Goal: Task Accomplishment & Management: Manage account settings

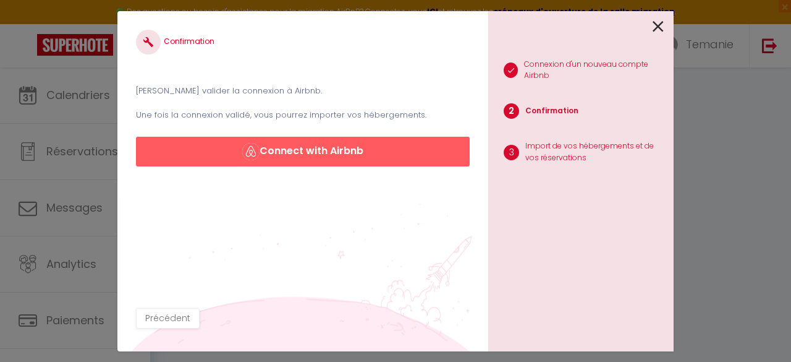
click at [658, 28] on icon at bounding box center [658, 26] width 11 height 19
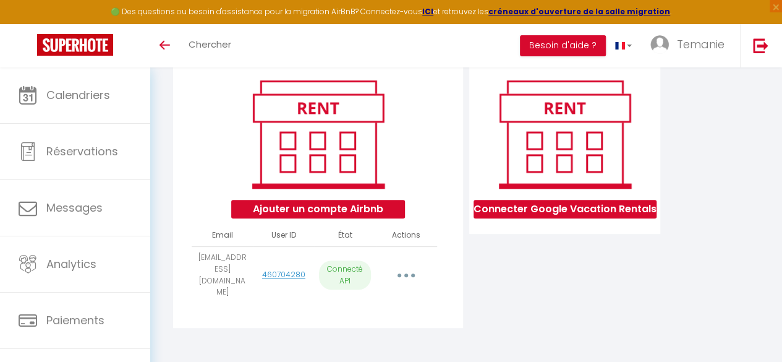
click at [399, 282] on button "button" at bounding box center [406, 274] width 33 height 23
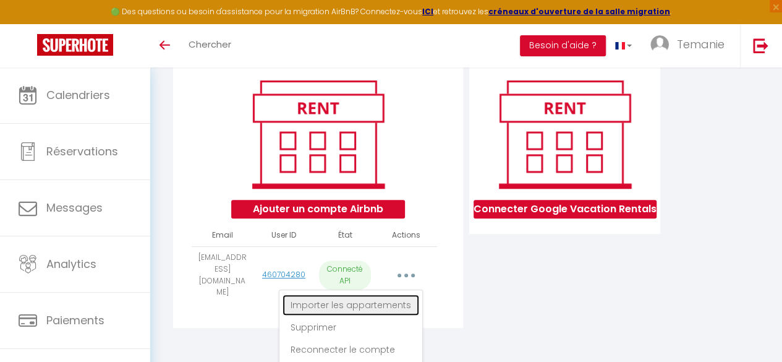
click at [383, 302] on link "Importer les appartements" at bounding box center [350, 304] width 137 height 21
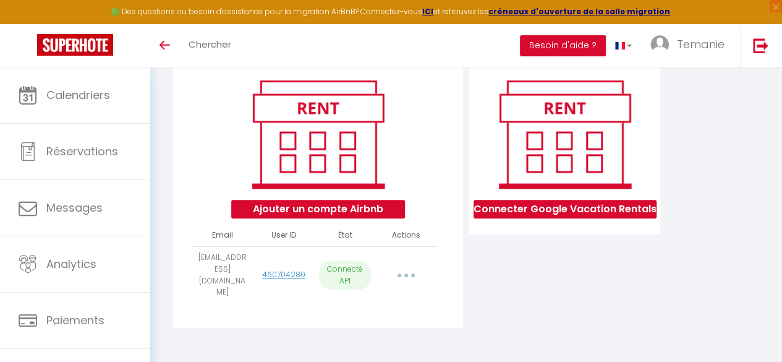
select select
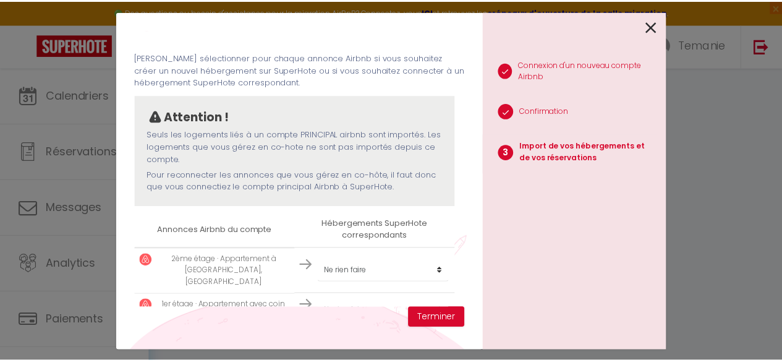
scroll to position [52, 0]
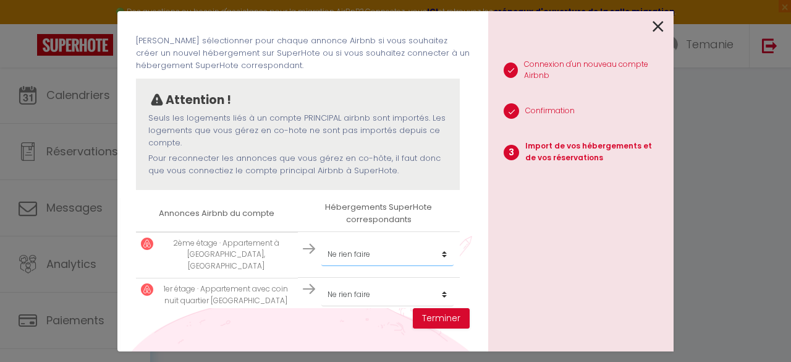
click at [436, 249] on select "Créer un nouvel hébergement Ne rien faire" at bounding box center [387, 253] width 132 height 23
click at [489, 270] on div "1 Connexion d'un nouveau compte Airbnb 2 Confirmation 3 Import de vos hébergeme…" at bounding box center [580, 181] width 185 height 340
click at [438, 252] on select "Créer un nouvel hébergement Ne rien faire" at bounding box center [387, 253] width 132 height 23
click at [495, 271] on div "1 Connexion d'un nouveau compte Airbnb 2 Confirmation 3 Import de vos hébergeme…" at bounding box center [580, 181] width 185 height 340
click at [452, 315] on button "Terminer" at bounding box center [441, 318] width 57 height 21
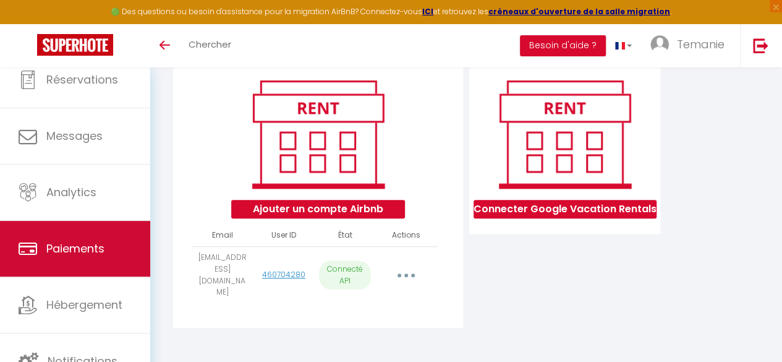
scroll to position [72, 0]
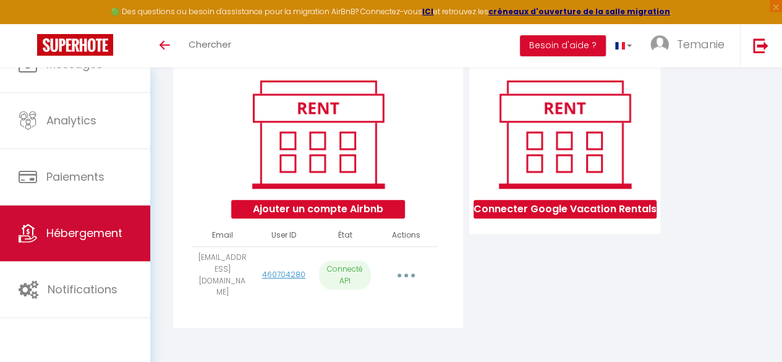
click at [82, 235] on span "Hébergement" at bounding box center [84, 232] width 76 height 15
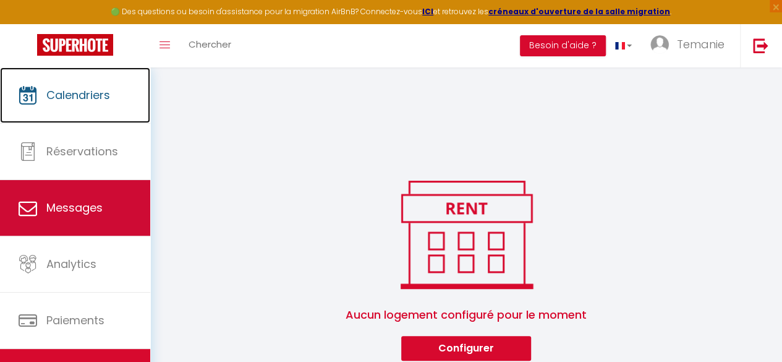
click at [61, 116] on link "Calendriers" at bounding box center [75, 95] width 150 height 56
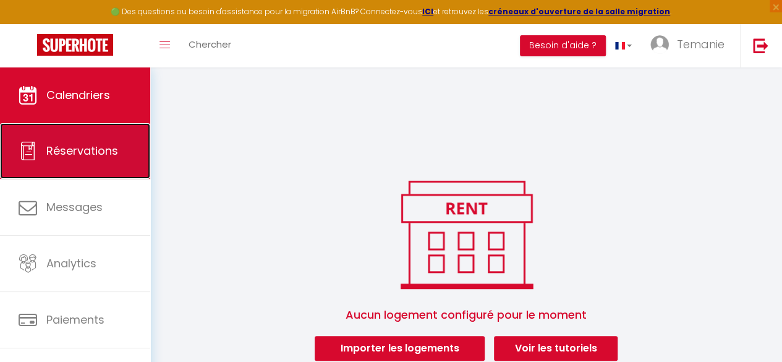
click at [72, 164] on link "Réservations" at bounding box center [75, 151] width 150 height 56
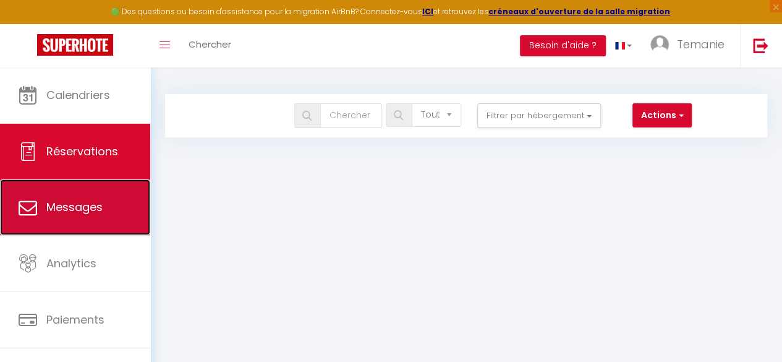
click at [63, 200] on span "Messages" at bounding box center [74, 206] width 56 height 15
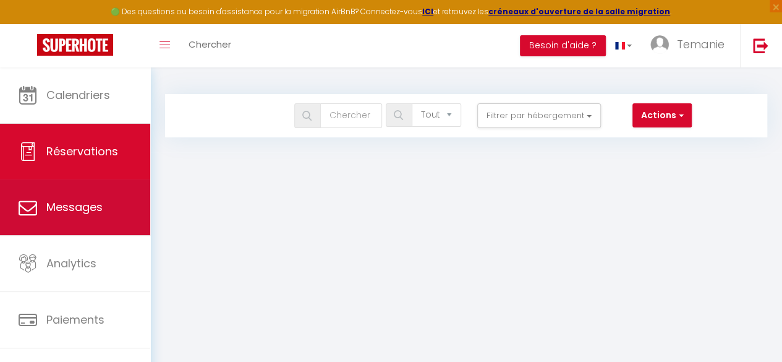
select select "message"
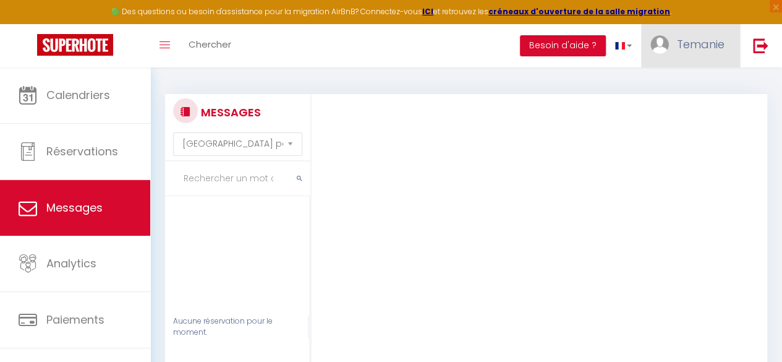
click at [712, 51] on span "Temanie" at bounding box center [701, 43] width 48 height 15
click at [663, 83] on link "Paramètres" at bounding box center [690, 85] width 91 height 21
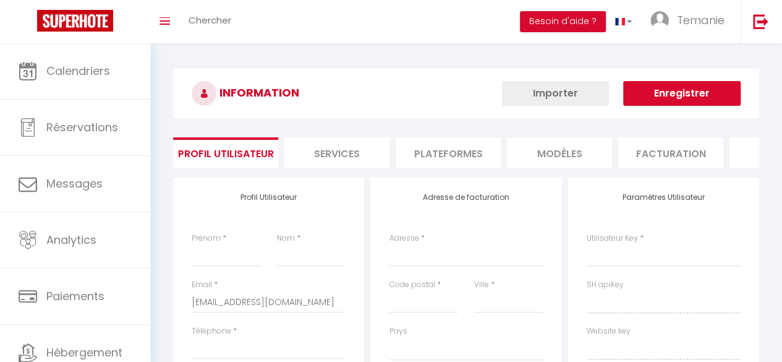
type input "Temanie"
type input "GOMIS"
type input "[PHONE_NUMBER]"
type input "[STREET_ADDRESS]"
type input "72560"
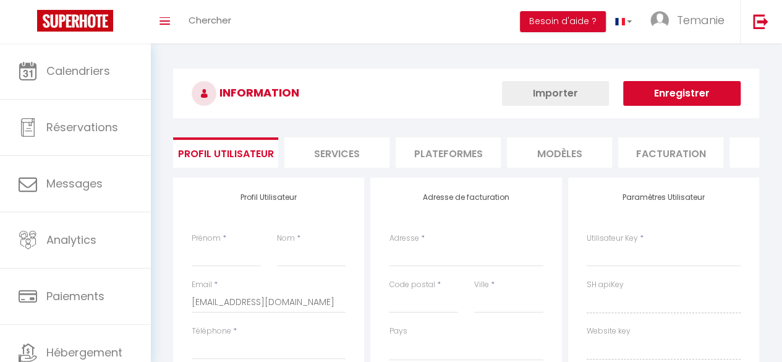
type input "Changé"
type input "SpxjWKj910OtNLUBOEwG60YNI"
type input "ZIWiitFFfzkPJr8oZJsG5eyUG"
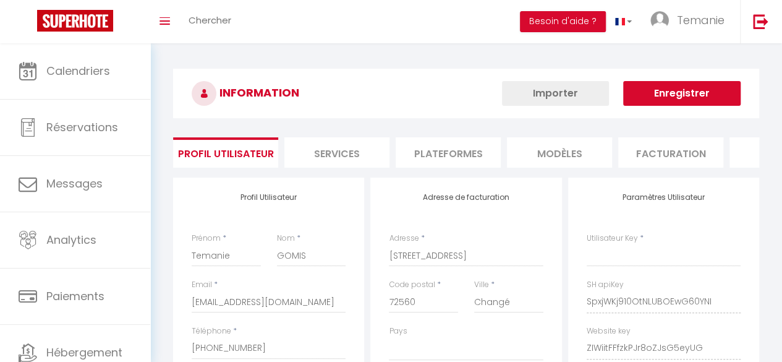
type input "SpxjWKj910OtNLUBOEwG60YNI"
type input "ZIWiitFFfzkPJr8oZJsG5eyUG"
type input "[URL][DOMAIN_NAME]"
select select "28"
select select "fr"
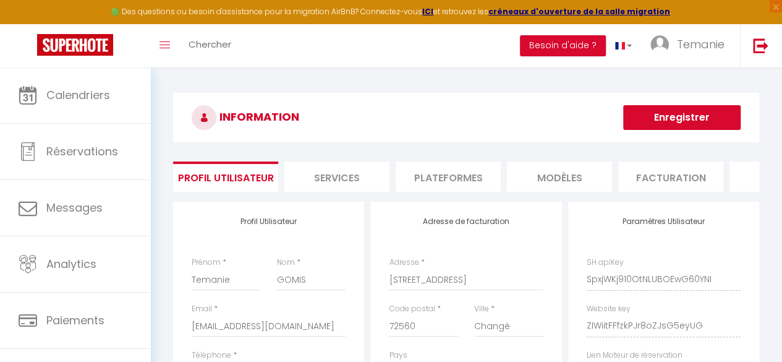
click at [432, 174] on li "Plateformes" at bounding box center [448, 176] width 105 height 30
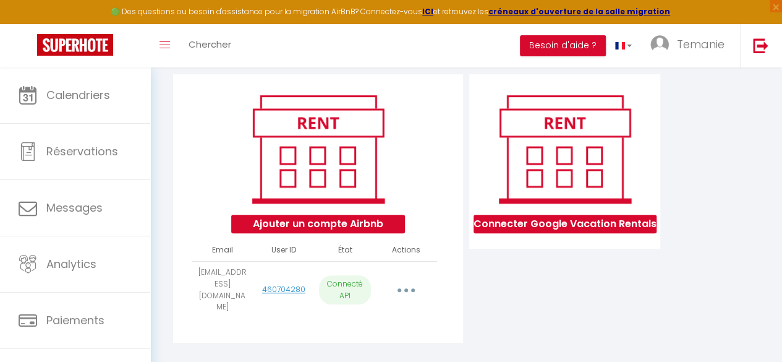
scroll to position [129, 0]
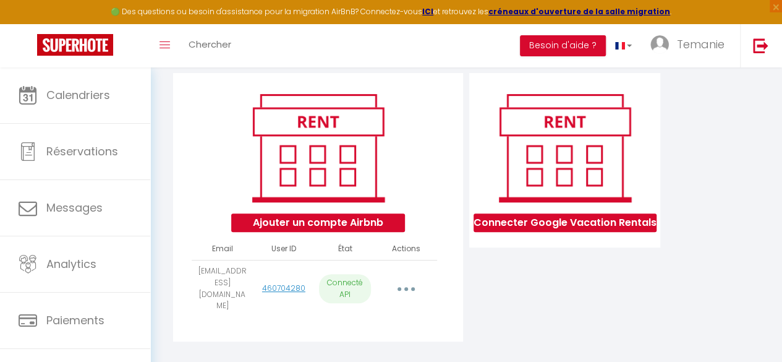
click at [410, 287] on button "button" at bounding box center [406, 288] width 33 height 23
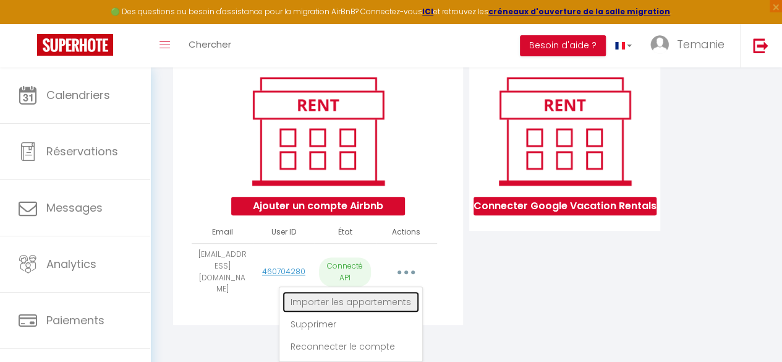
click at [399, 301] on link "Importer les appartements" at bounding box center [350, 301] width 137 height 21
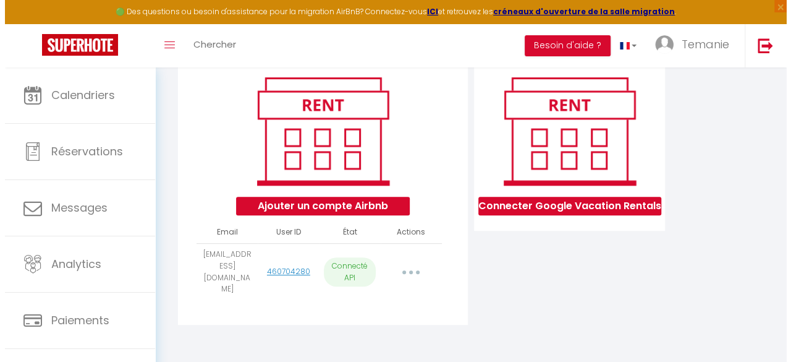
scroll to position [142, 0]
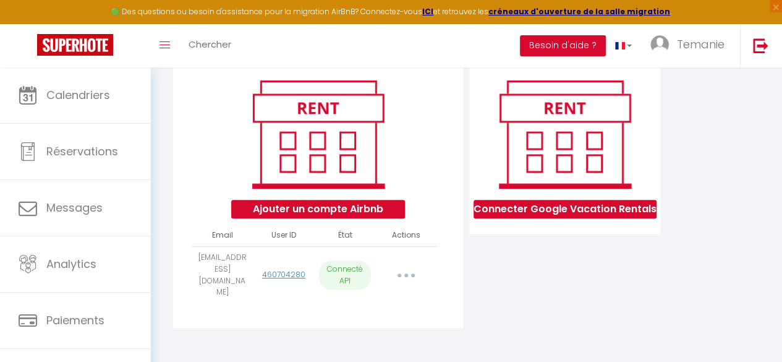
select select
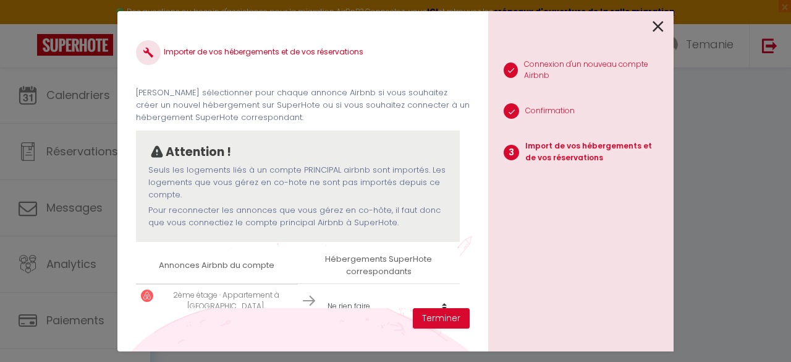
scroll to position [52, 0]
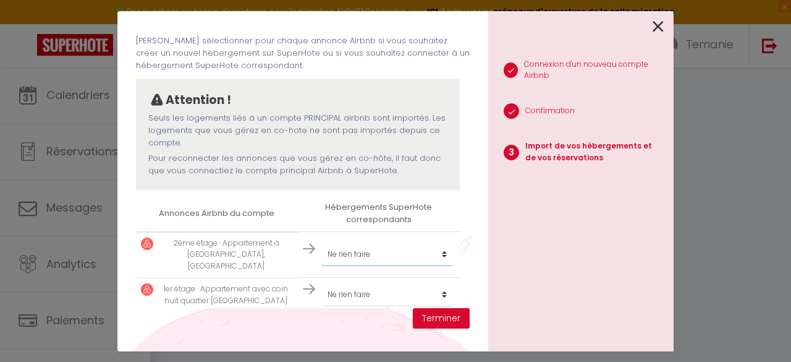
click at [366, 253] on select "Créer un nouvel hébergement Ne rien faire" at bounding box center [387, 253] width 132 height 23
click at [487, 234] on div "Importer de vos hébergements et de vos réservations [PERSON_NAME] sélectionner …" at bounding box center [302, 181] width 371 height 340
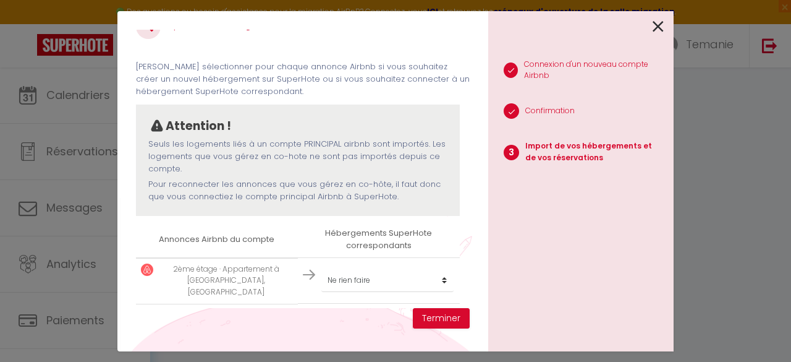
scroll to position [25, 0]
click at [365, 278] on select "Créer un nouvel hébergement Ne rien faire" at bounding box center [387, 281] width 132 height 23
select select "create_new"
click at [321, 270] on select "Créer un nouvel hébergement Ne rien faire" at bounding box center [387, 281] width 132 height 23
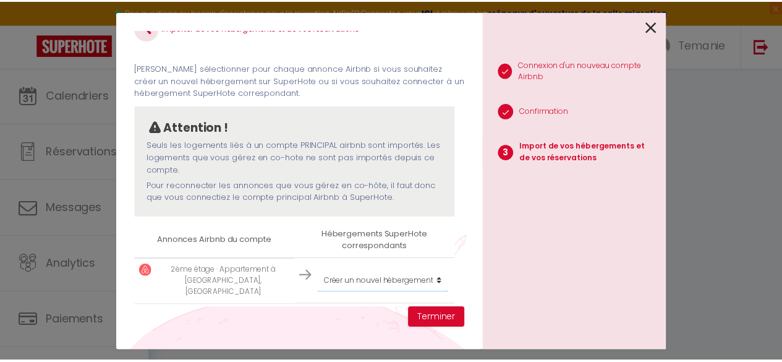
scroll to position [52, 0]
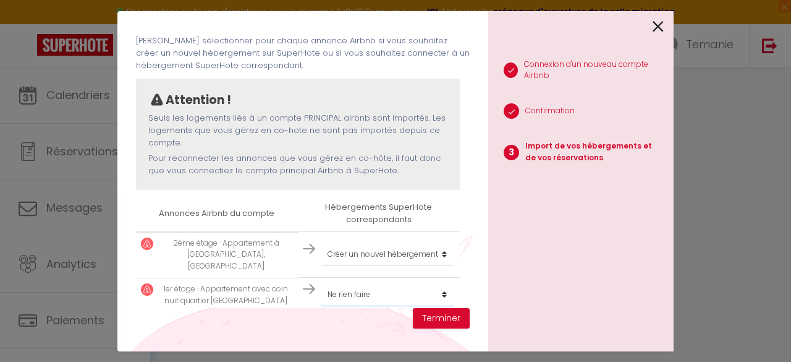
click at [348, 282] on select "Créer un nouvel hébergement Ne rien faire" at bounding box center [387, 293] width 132 height 23
select select "create_new"
click at [321, 282] on select "Créer un nouvel hébergement Ne rien faire" at bounding box center [387, 293] width 132 height 23
click at [435, 320] on button "Terminer" at bounding box center [441, 318] width 57 height 21
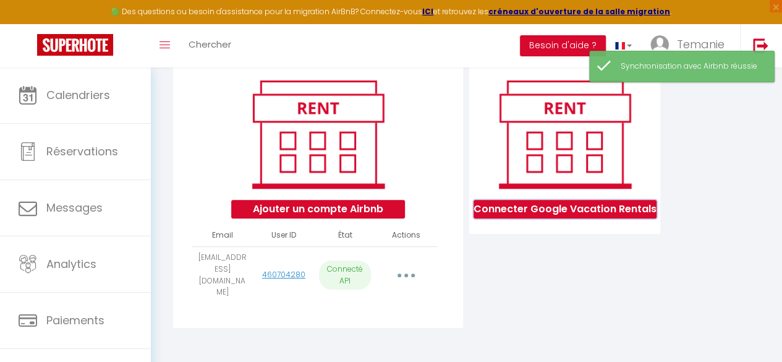
click at [548, 218] on button "Connecter Google Vacation Rentals" at bounding box center [565, 209] width 183 height 19
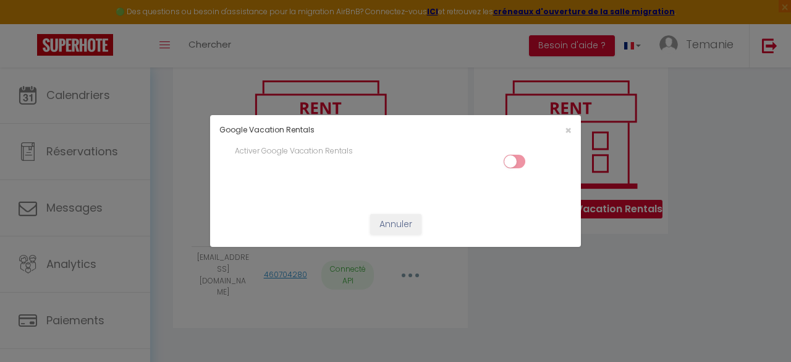
click at [524, 159] on input "checkbox" at bounding box center [515, 164] width 22 height 19
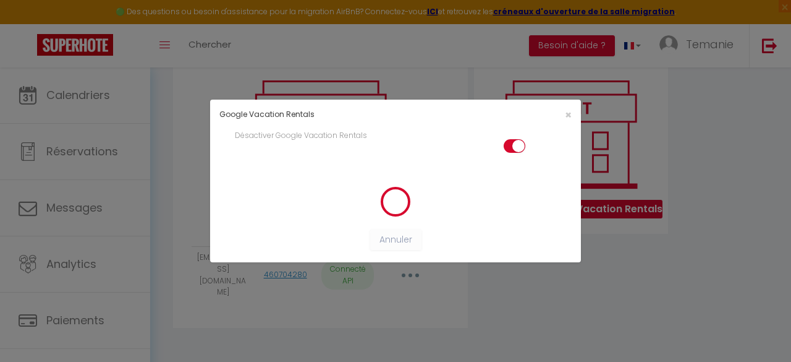
checkbox input "true"
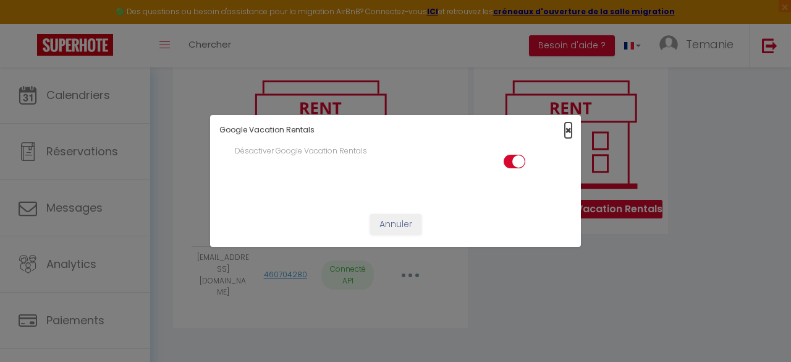
click at [567, 134] on span "×" at bounding box center [568, 129] width 7 height 15
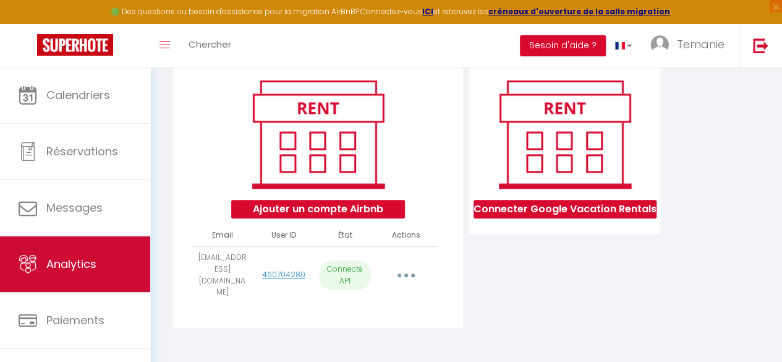
scroll to position [72, 0]
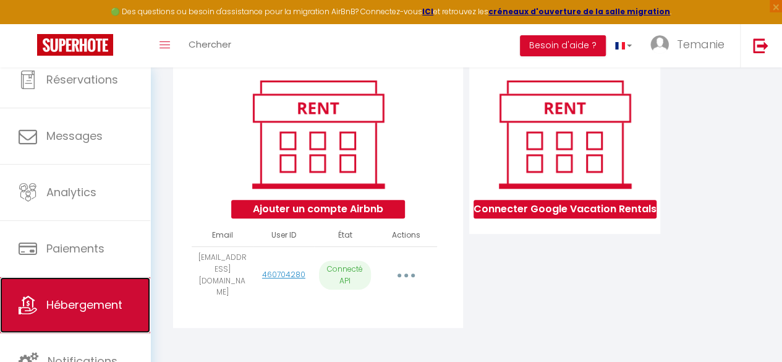
click at [63, 298] on span "Hébergement" at bounding box center [84, 304] width 76 height 15
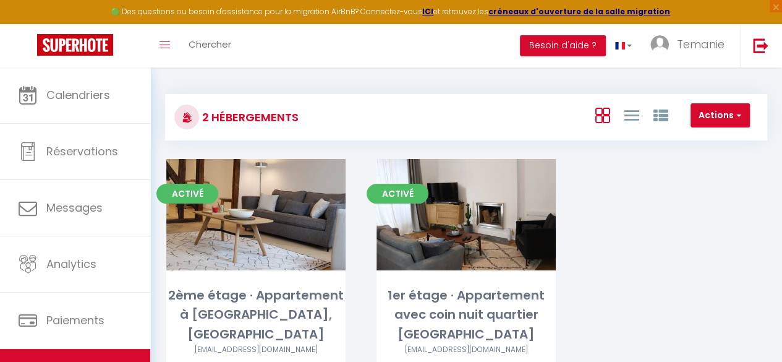
click at [660, 255] on div "Activé Editer 2ème étage · Appartement à [GEOGRAPHIC_DATA], quartier République…" at bounding box center [466, 279] width 631 height 240
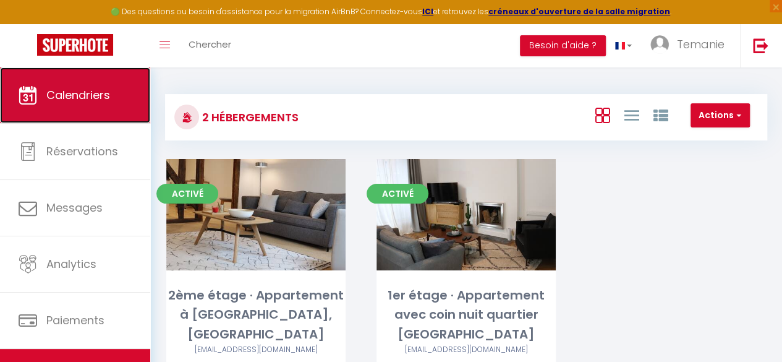
click at [80, 103] on link "Calendriers" at bounding box center [75, 95] width 150 height 56
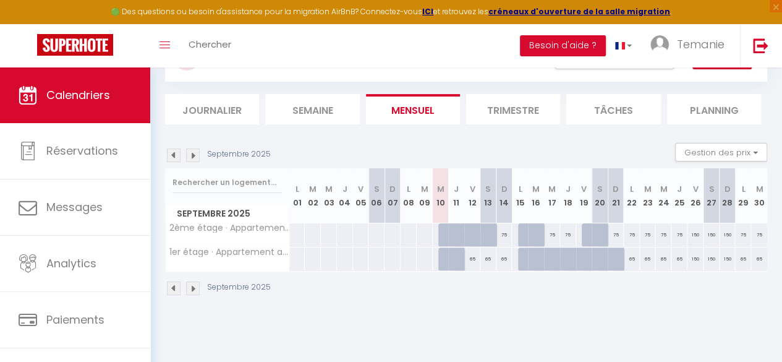
scroll to position [67, 0]
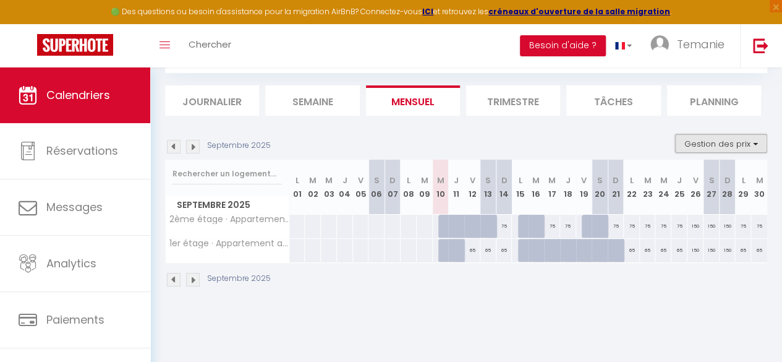
click at [705, 143] on button "Gestion des prix" at bounding box center [721, 143] width 92 height 19
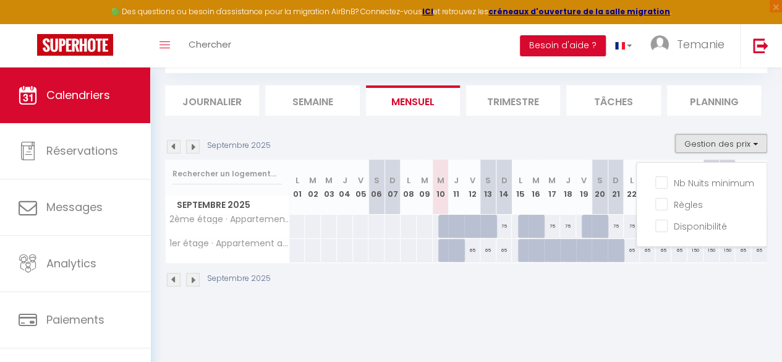
click at [705, 143] on button "Gestion des prix" at bounding box center [721, 143] width 92 height 19
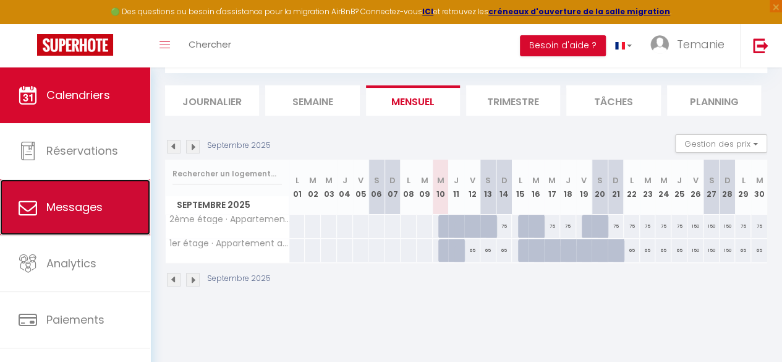
click at [45, 201] on link "Messages" at bounding box center [75, 207] width 150 height 56
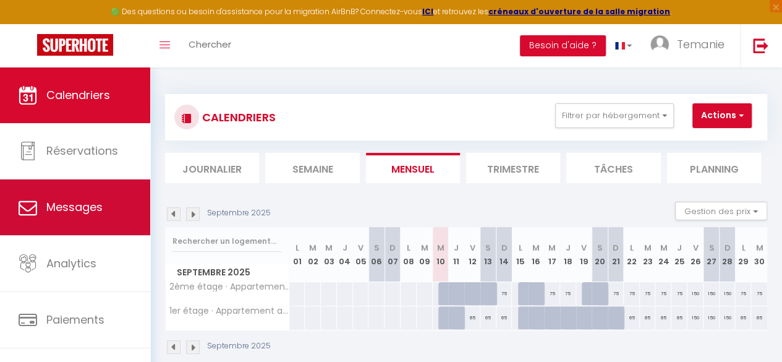
select select "message"
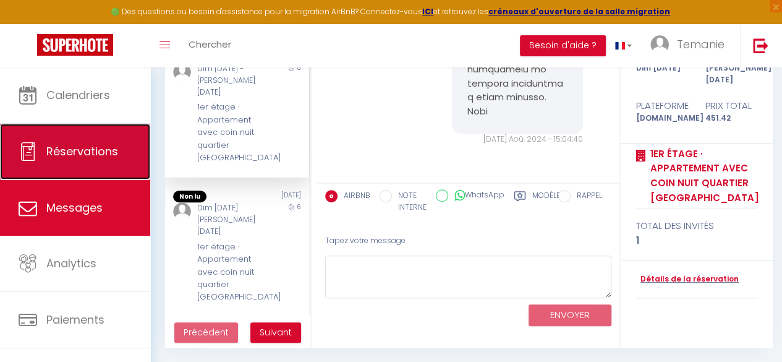
click at [83, 135] on link "Réservations" at bounding box center [75, 152] width 150 height 56
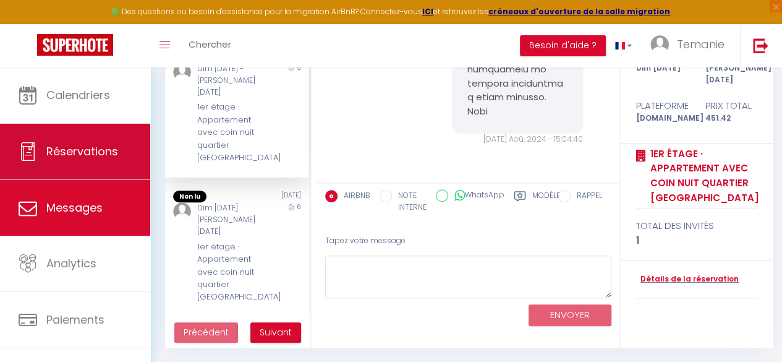
select select "not_cancelled"
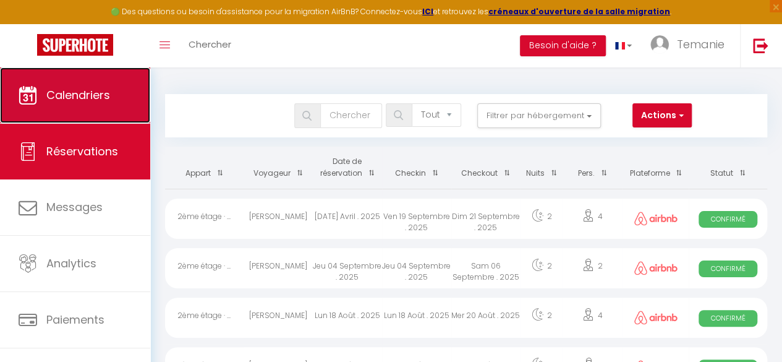
click at [59, 93] on span "Calendriers" at bounding box center [78, 94] width 64 height 15
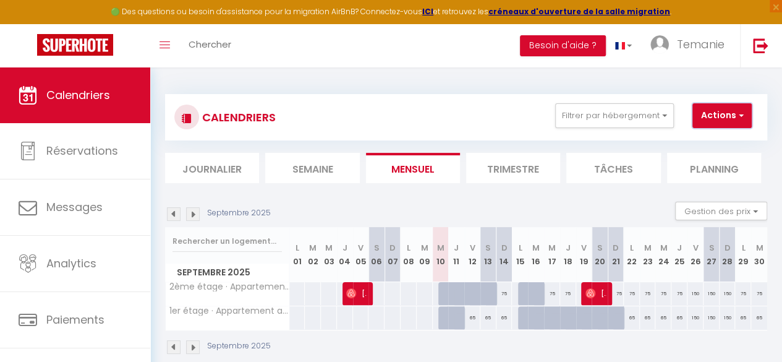
click at [716, 111] on button "Actions" at bounding box center [721, 115] width 59 height 25
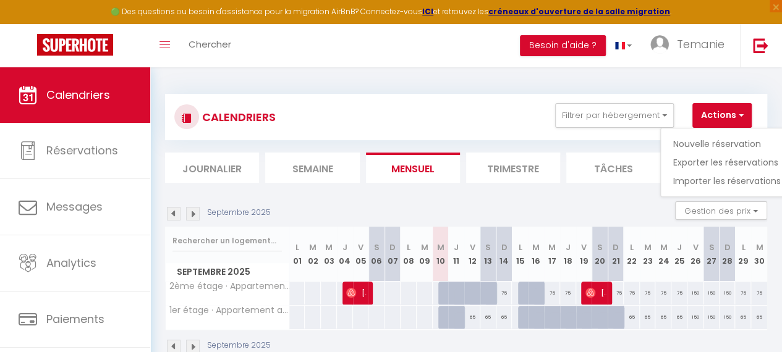
click at [403, 65] on div "Toggle menubar Chercher BUTTON Besoin d'aide ? Temanie Paramètres Équipe" at bounding box center [431, 45] width 683 height 43
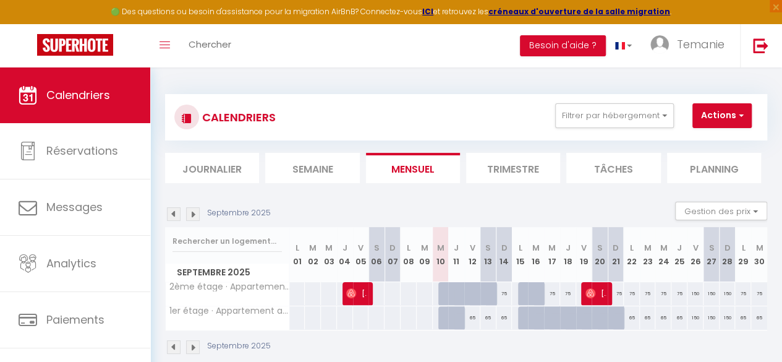
click at [528, 296] on div at bounding box center [536, 293] width 16 height 23
type input "75"
type input "[DATE] Septembre 2025"
type input "Mer 17 Septembre 2025"
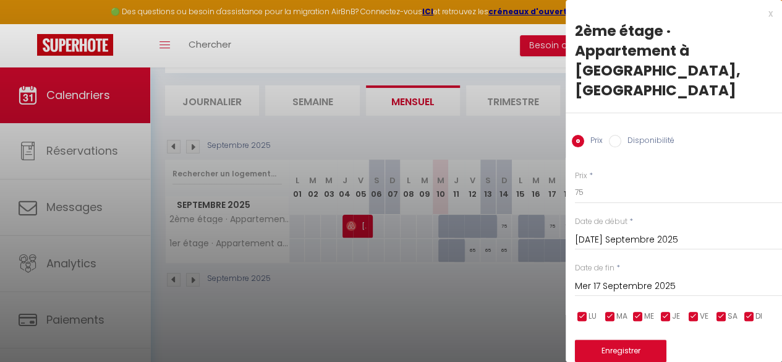
click at [762, 12] on div "x" at bounding box center [669, 13] width 207 height 15
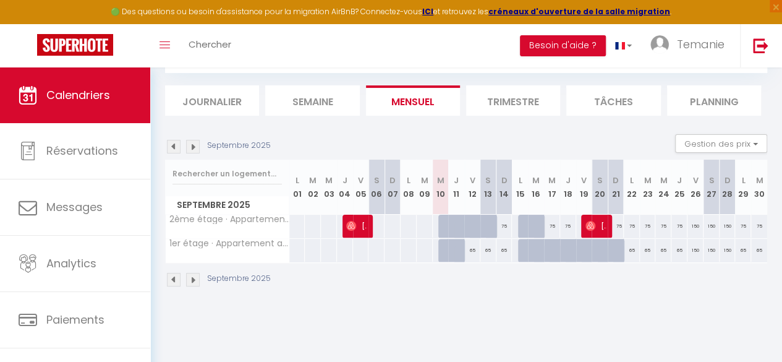
click at [518, 223] on div at bounding box center [526, 225] width 16 height 23
type input "75"
type input "Lun 15 Septembre 2025"
type input "[DATE] Septembre 2025"
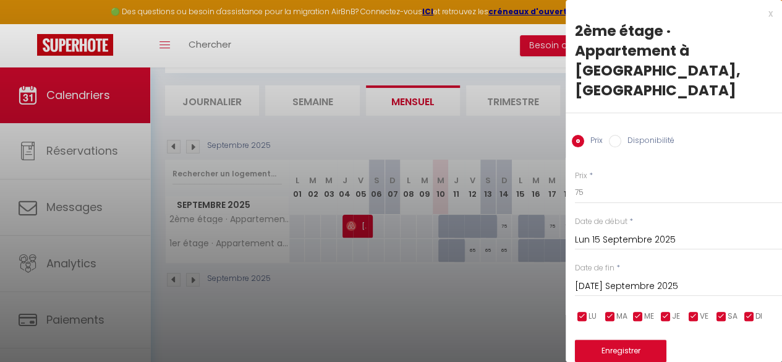
scroll to position [47, 0]
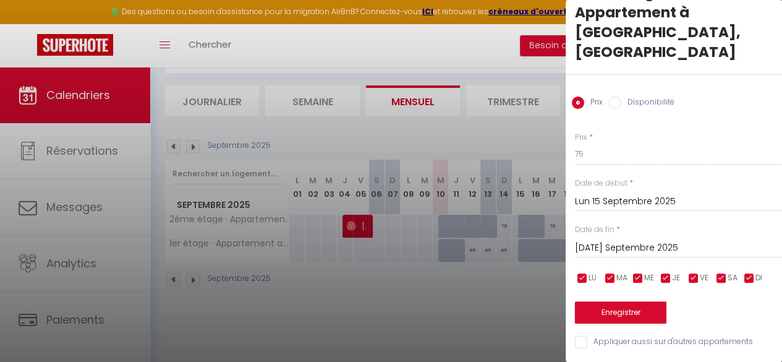
click at [533, 302] on div at bounding box center [391, 181] width 782 height 362
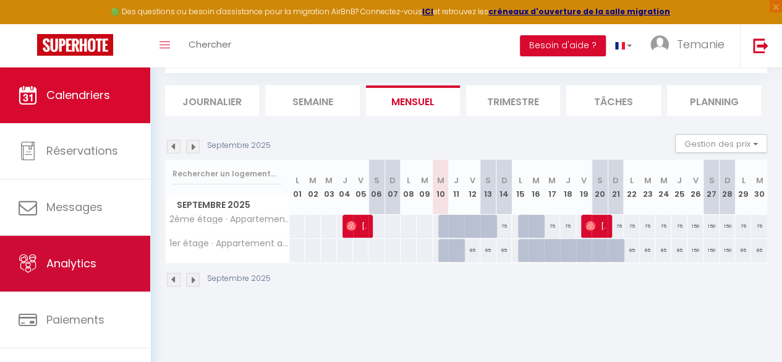
scroll to position [71, 0]
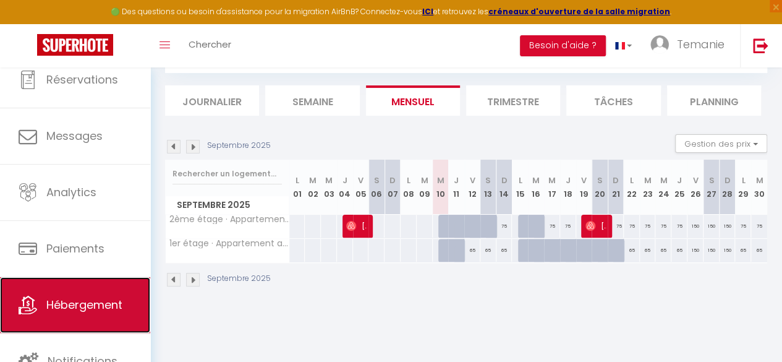
click at [76, 300] on span "Hébergement" at bounding box center [84, 304] width 76 height 15
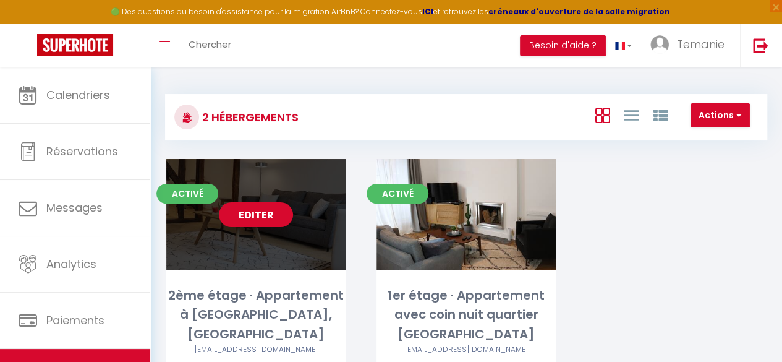
click at [270, 213] on link "Editer" at bounding box center [256, 214] width 74 height 25
select select "3"
select select "2"
select select "1"
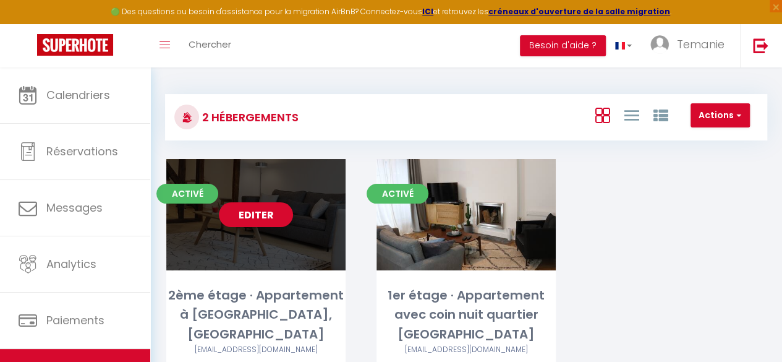
select select "28"
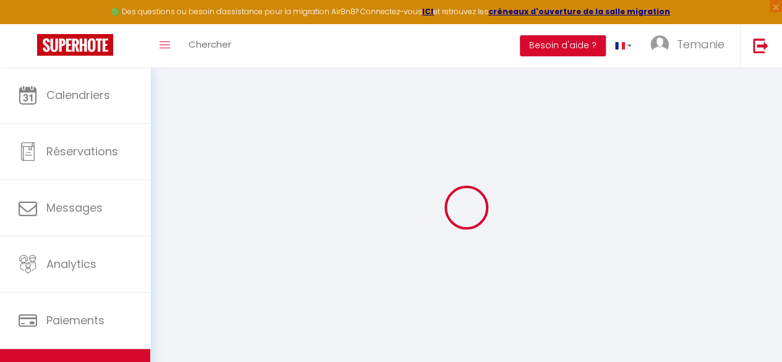
select select
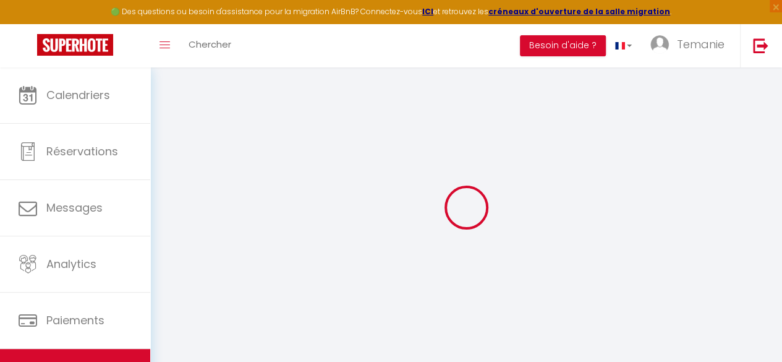
select select
checkbox input "false"
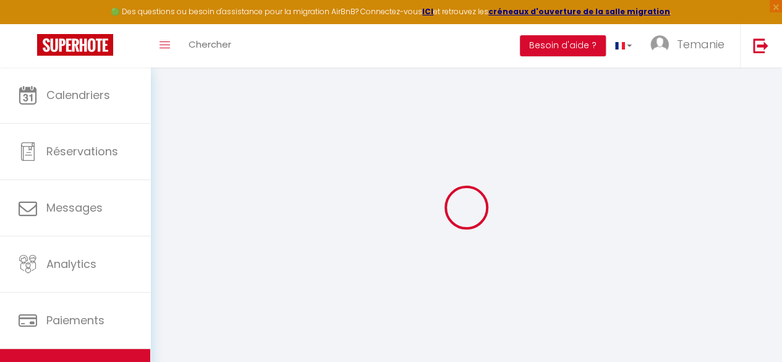
select select
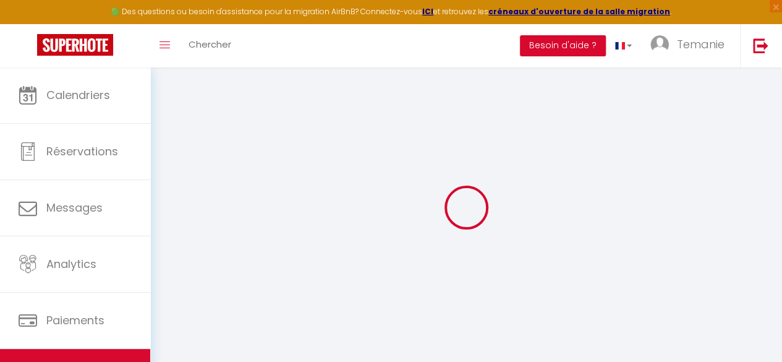
select select
checkbox input "false"
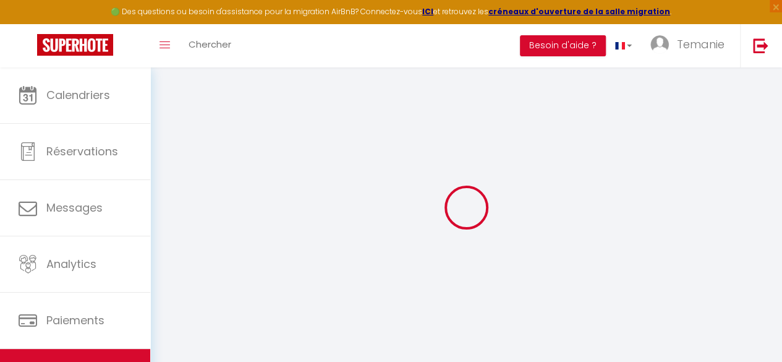
checkbox input "false"
select select
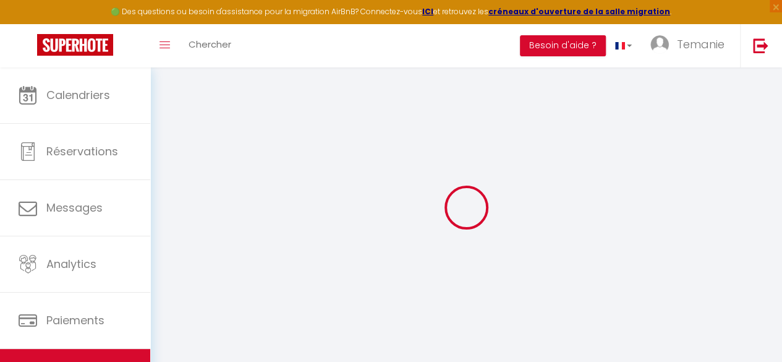
select select
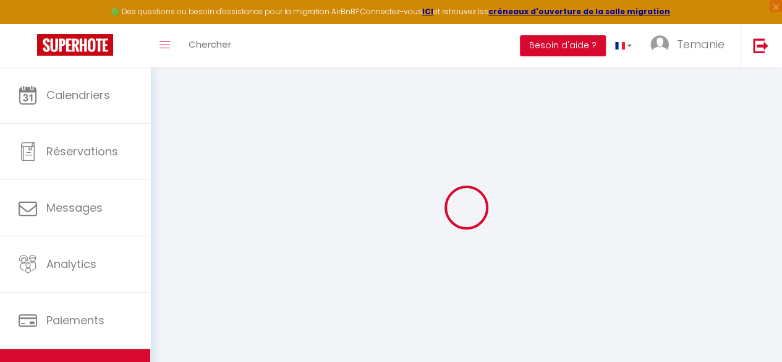
checkbox input "false"
select select
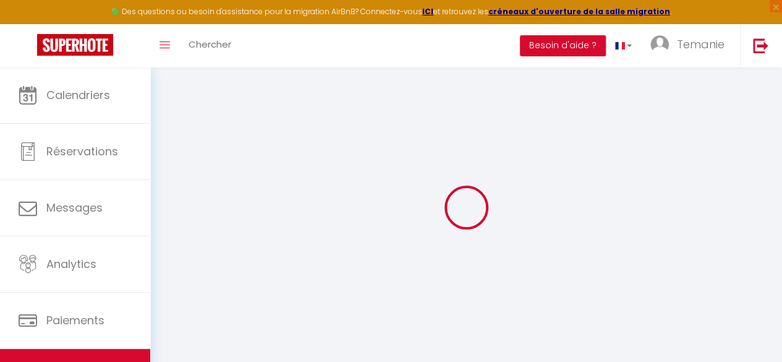
select select
type input "2ème étage · Appartement à [GEOGRAPHIC_DATA], [GEOGRAPHIC_DATA]"
type input "75"
type input "20"
select select
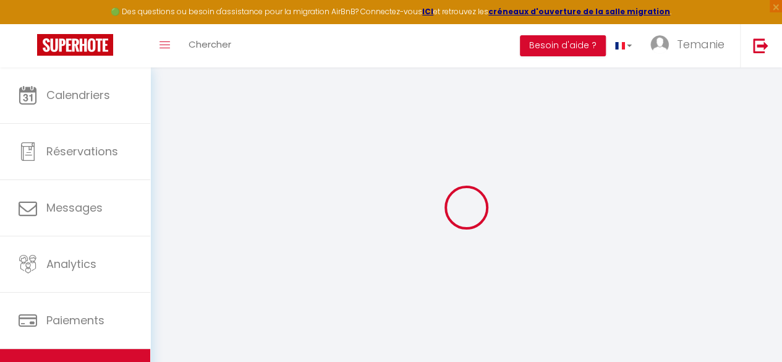
select select
type input "[STREET_ADDRESS]"
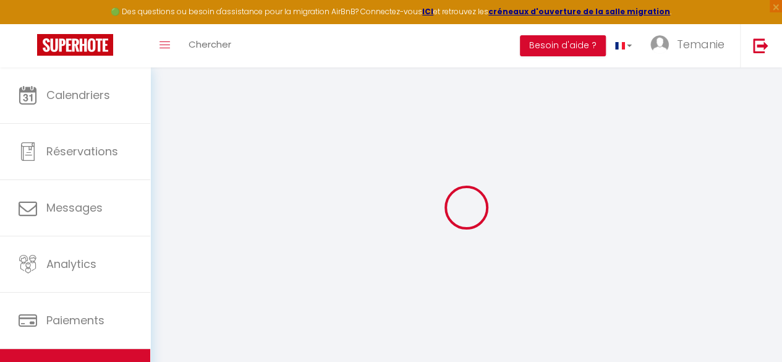
type input "72100"
type input "Le Mans"
type input "[EMAIL_ADDRESS][DOMAIN_NAME]"
select select
checkbox input "false"
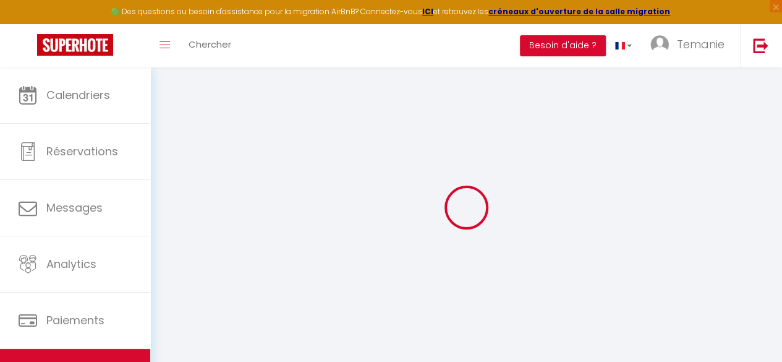
checkbox input "false"
select select
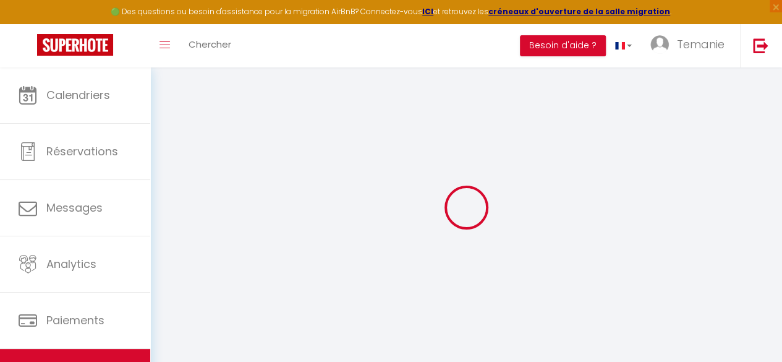
type input "0"
select select
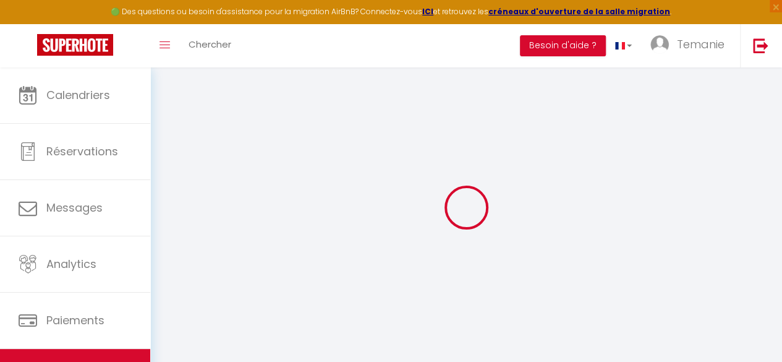
select select
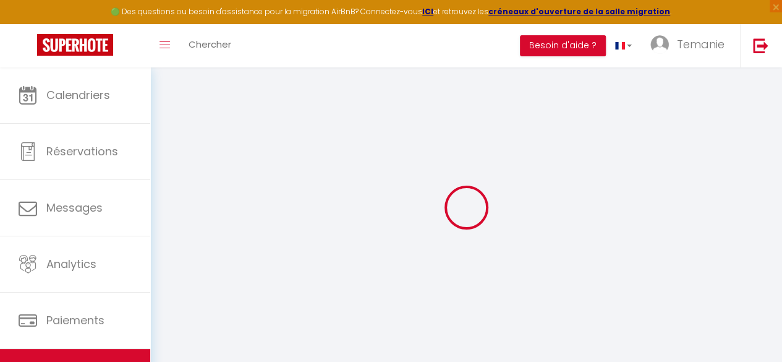
checkbox input "false"
select select
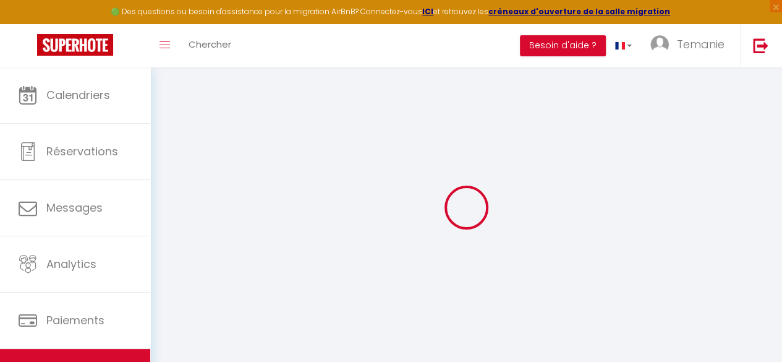
select select
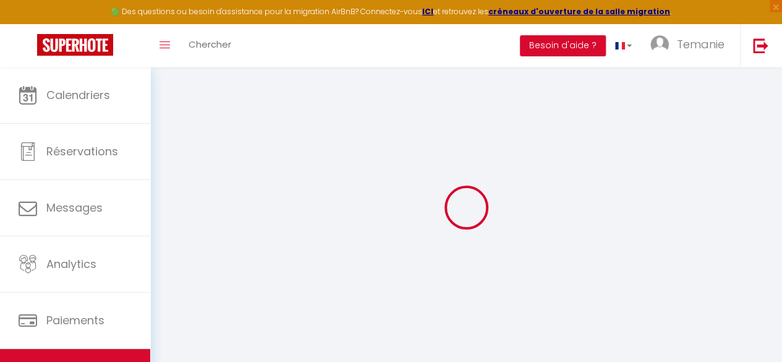
checkbox input "false"
select select
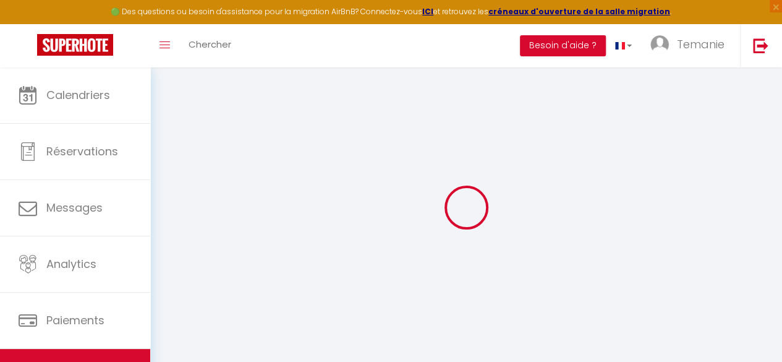
checkbox input "false"
select select
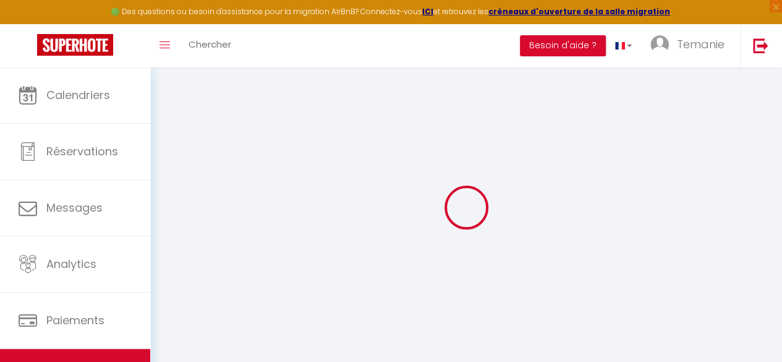
checkbox input "false"
select select "15:00"
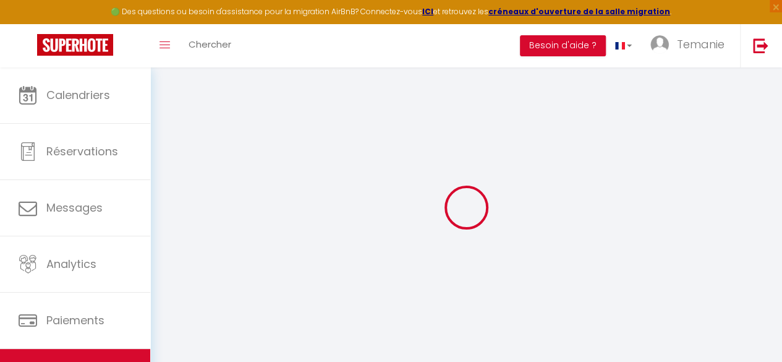
select select "23:45"
select select "11:00"
select select "30"
select select "120"
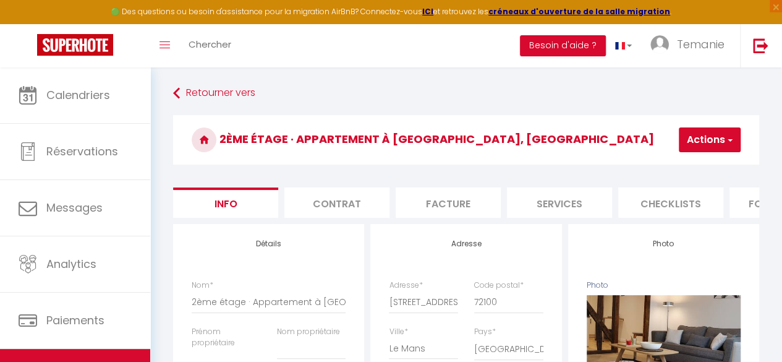
select select
checkbox input "false"
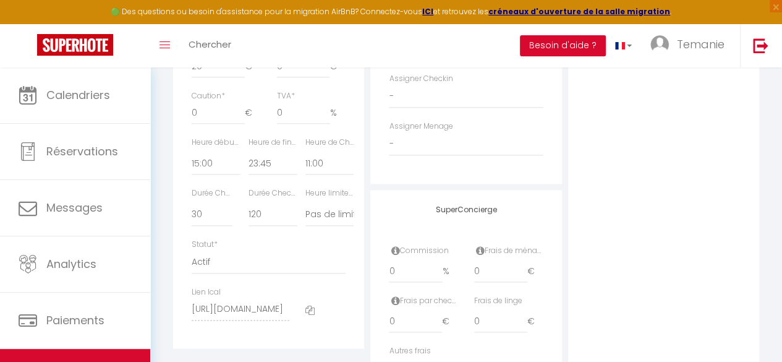
scroll to position [648, 0]
click at [420, 154] on select "-" at bounding box center [466, 143] width 154 height 23
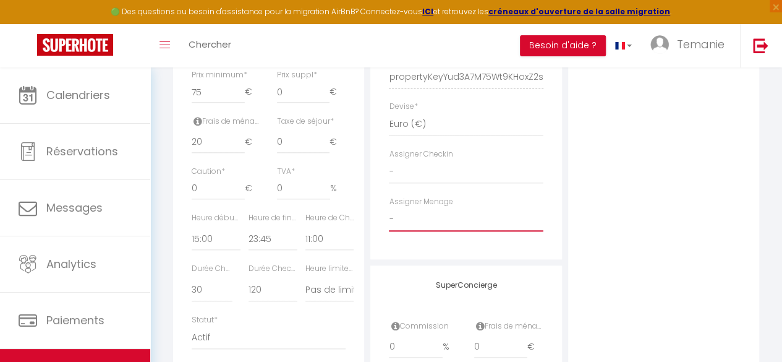
scroll to position [571, 0]
click at [197, 155] on input "20" at bounding box center [218, 143] width 53 height 22
click at [612, 222] on div "Photo Photo Supprimer Drag and drop a file here or click Ooops, something wrong…" at bounding box center [663, 70] width 191 height 834
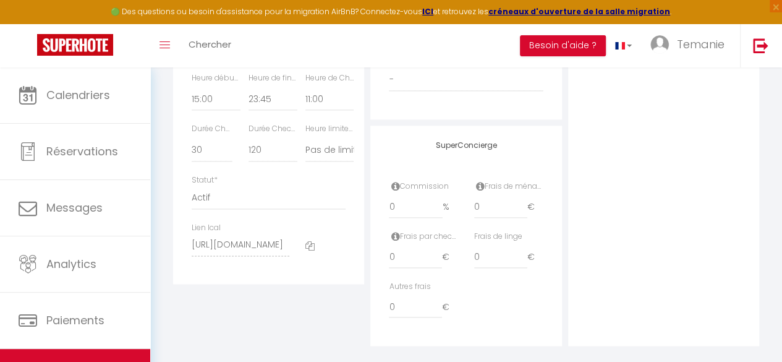
scroll to position [713, 0]
click at [402, 210] on input "0" at bounding box center [415, 206] width 53 height 22
select select
checkbox input "false"
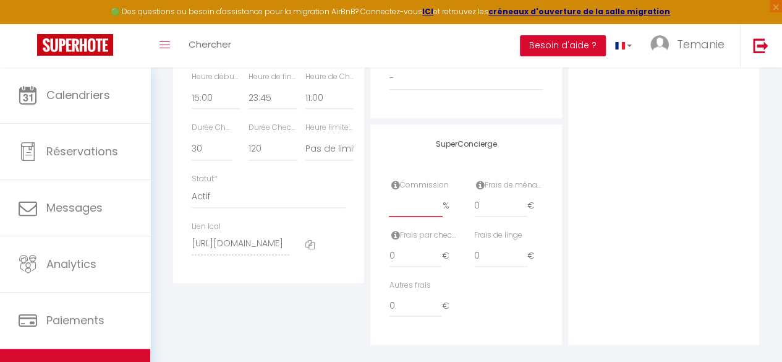
checkbox input "false"
type input "2"
select select
checkbox input "false"
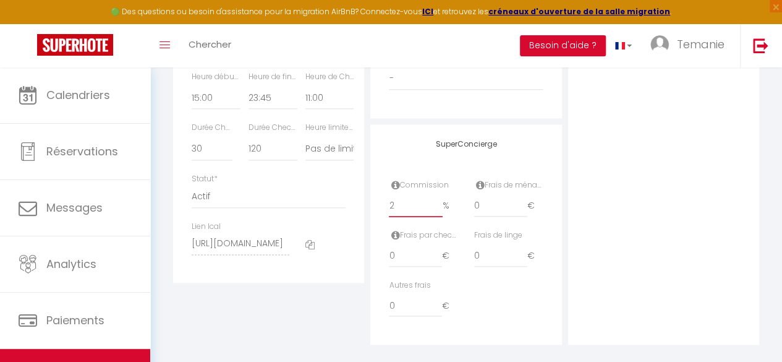
checkbox input "false"
type input "20"
select select
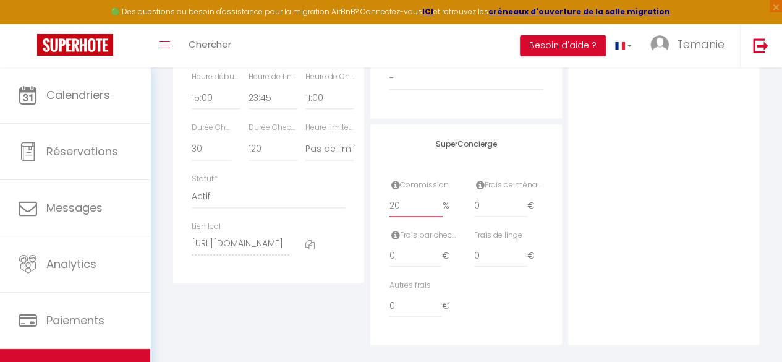
checkbox input "false"
type input "20"
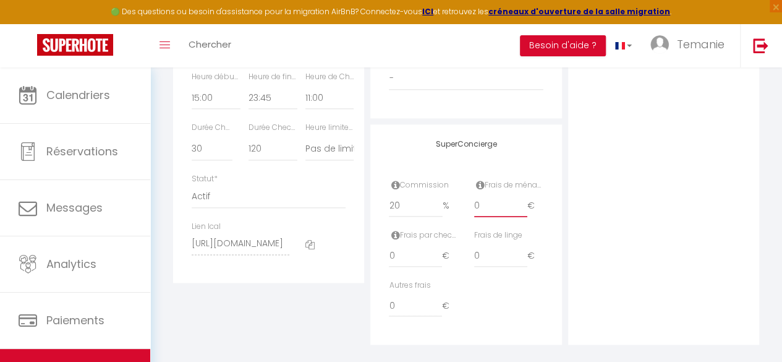
click at [492, 216] on input "0" at bounding box center [500, 206] width 53 height 22
type input "30"
select select
checkbox input "false"
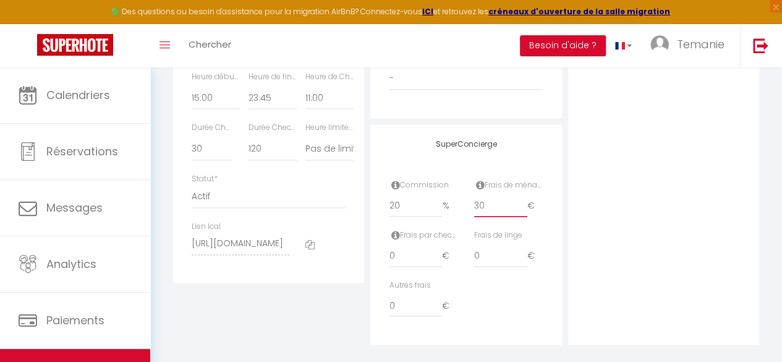
checkbox input "false"
type input "30"
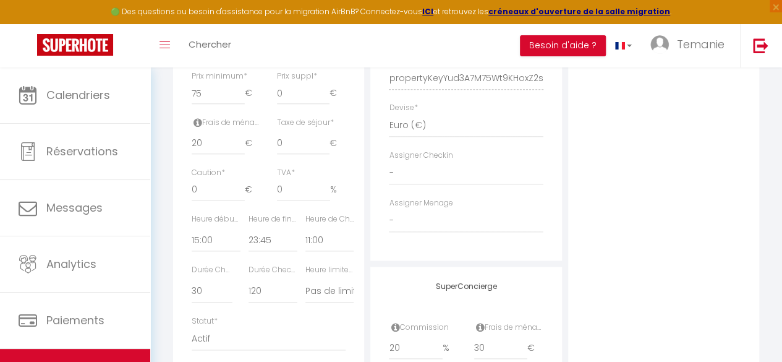
scroll to position [571, 0]
click at [199, 155] on input "20" at bounding box center [218, 143] width 53 height 22
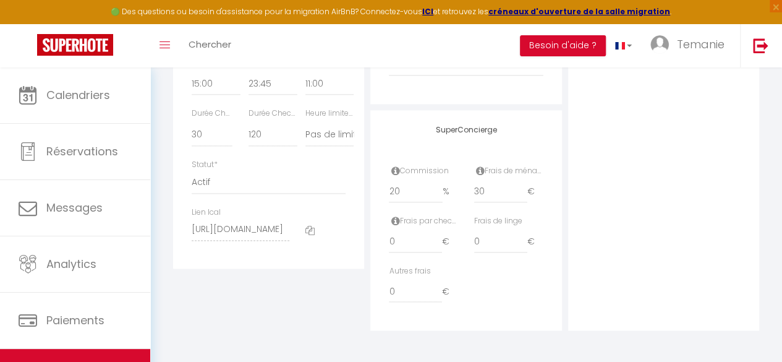
scroll to position [729, 0]
click at [393, 176] on icon at bounding box center [395, 171] width 9 height 10
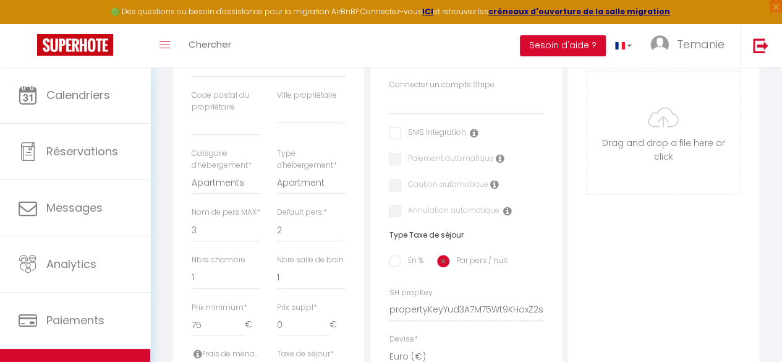
scroll to position [340, 0]
click at [472, 138] on icon at bounding box center [473, 133] width 9 height 10
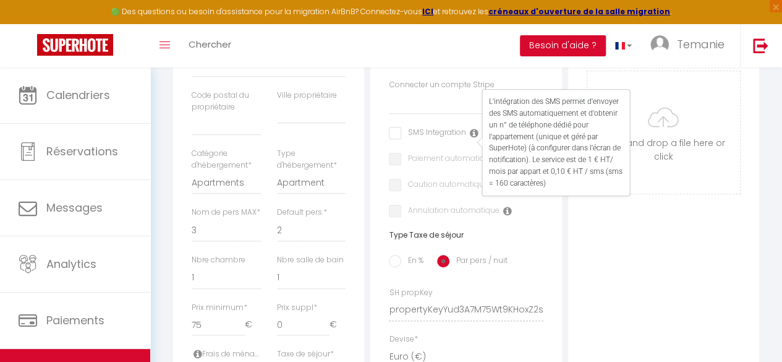
click at [565, 282] on div "Photo Photo Supprimer Drag and drop a file here or click Ooops, something wrong…" at bounding box center [663, 301] width 197 height 834
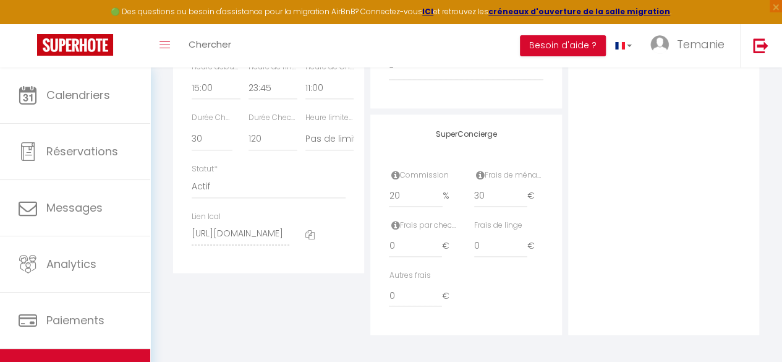
scroll to position [736, 0]
click at [392, 198] on input "20" at bounding box center [415, 192] width 53 height 22
type input "0"
select select
checkbox input "false"
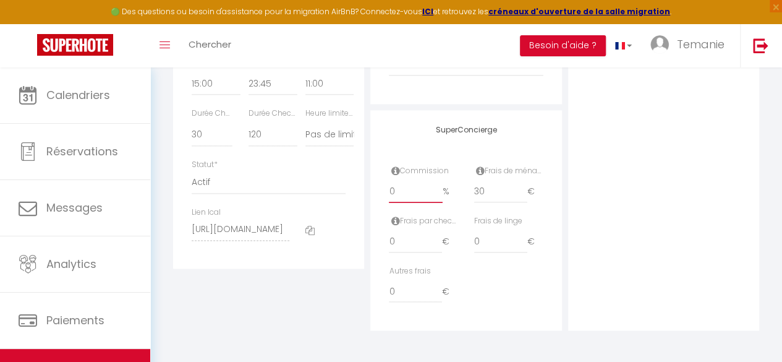
checkbox input "false"
type input "20"
select select
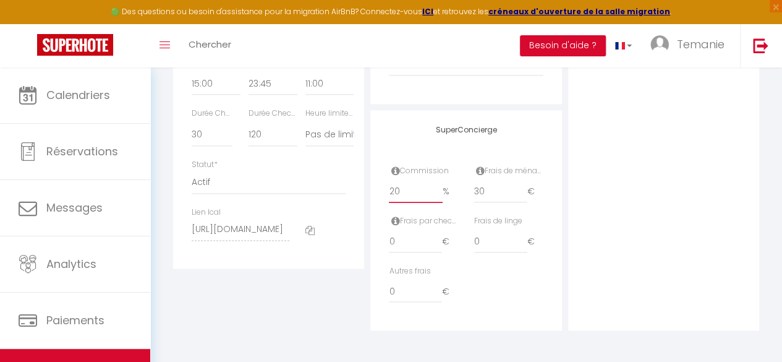
checkbox input "false"
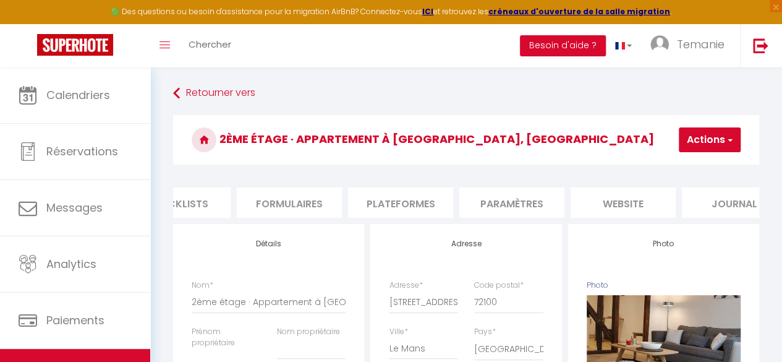
scroll to position [0, 527]
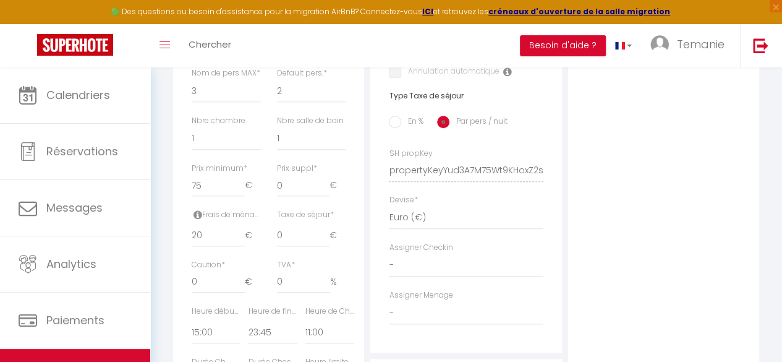
scroll to position [480, 0]
click at [548, 246] on div "Adresse Adresse * [STREET_ADDRESS] [GEOGRAPHIC_DATA] [GEOGRAPHIC_DATA] [GEOGRAP…" at bounding box center [465, 48] width 191 height 608
click at [565, 261] on div "Photo Photo Supprimer Drag and drop a file here or click Ooops, something wrong…" at bounding box center [663, 161] width 197 height 834
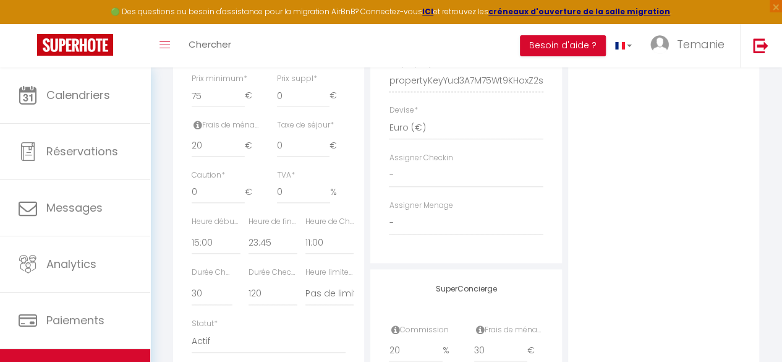
scroll to position [553, 0]
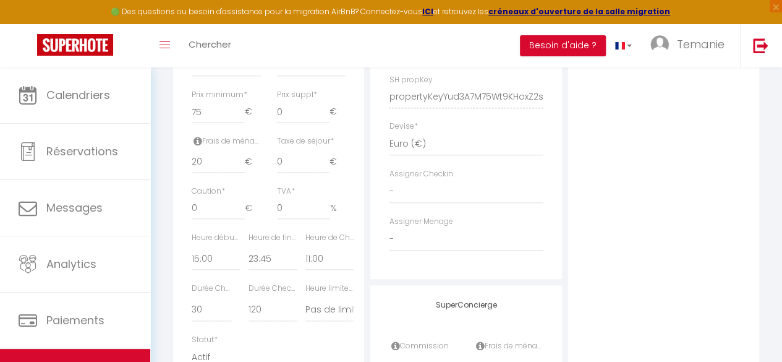
click at [197, 146] on icon at bounding box center [197, 141] width 9 height 10
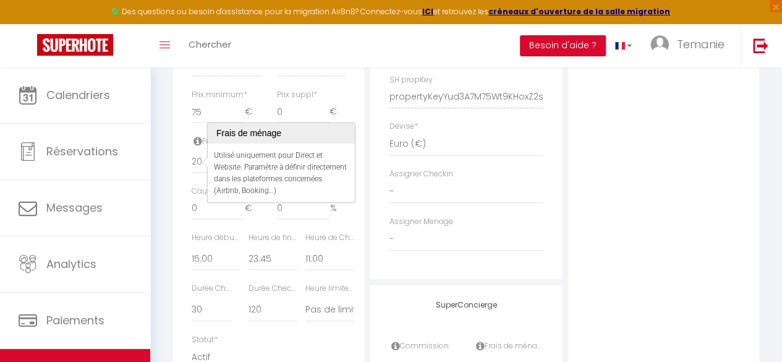
click at [566, 198] on div "Photo Photo Supprimer Drag and drop a file here or click Ooops, something wrong…" at bounding box center [663, 88] width 197 height 834
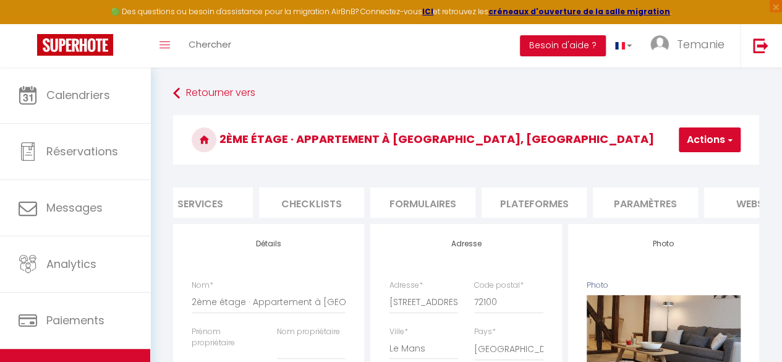
scroll to position [0, 360]
click at [517, 202] on li "Plateformes" at bounding box center [533, 202] width 105 height 30
select select
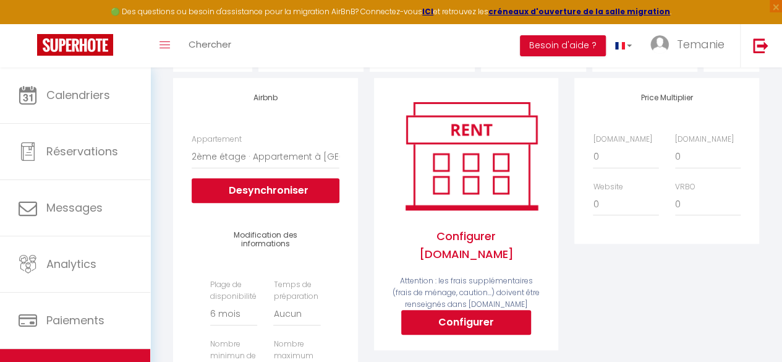
scroll to position [143, 0]
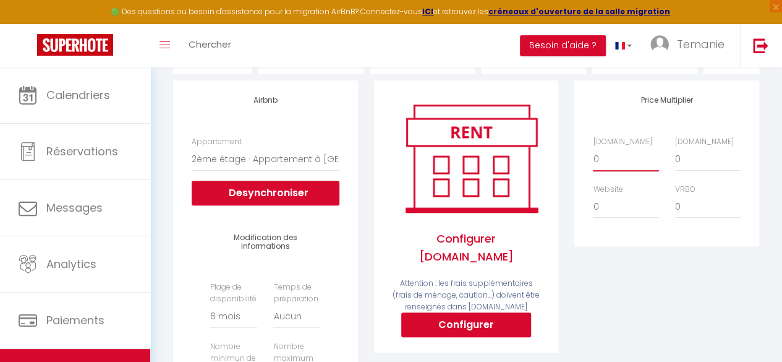
click at [613, 168] on select "0 + 1 % + 2 % + 3 % + 4 % + 5 % + 6 % + 7 % + 8 % + 9 %" at bounding box center [626, 158] width 66 height 23
select select "+ 20 %"
click at [593, 156] on select "0 + 1 % + 2 % + 3 % + 4 % + 5 % + 6 % + 7 % + 8 % + 9 %" at bounding box center [626, 158] width 66 height 23
select select
click at [699, 171] on select "0 + 1 % + 2 % + 3 % + 4 % + 5 % + 6 % + 7 % + 8 % + 9 %" at bounding box center [708, 158] width 66 height 23
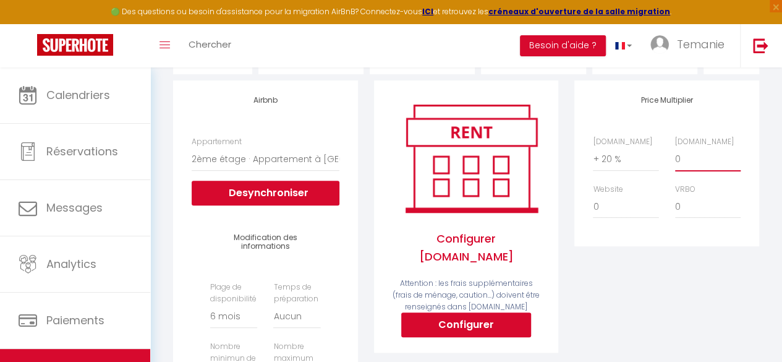
select select "+ 20 %"
click at [675, 156] on select "0 + 1 % + 2 % + 3 % + 4 % + 5 % + 6 % + 7 % + 8 % + 9 %" at bounding box center [708, 158] width 66 height 23
select select
click at [614, 292] on div "Price Multiplier [DOMAIN_NAME] 0 + 1 % + 2 % + 3 % + 4 % + 5 % + 6 % + 7 %" at bounding box center [666, 329] width 201 height 499
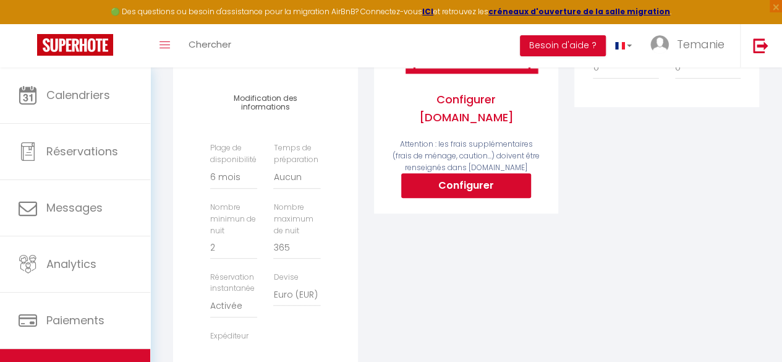
scroll to position [281, 0]
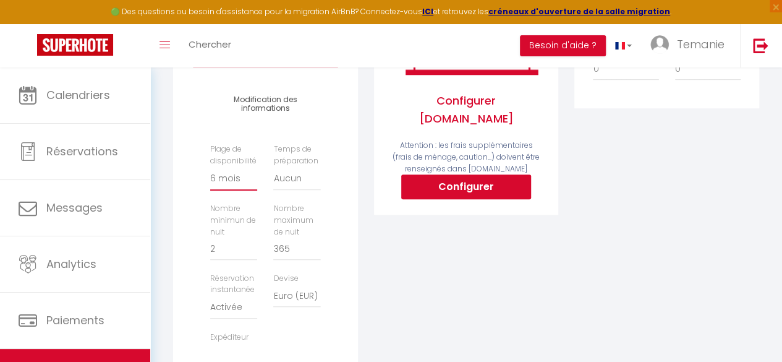
click at [234, 189] on select "Date indisponible par [PERSON_NAME] 1 mois 3 mois 6 mois 9 mois 12 mois 24 mois" at bounding box center [233, 178] width 47 height 23
select select "365"
click at [210, 176] on select "Date indisponible par [PERSON_NAME] 1 mois 3 mois 6 mois 9 mois 12 mois 24 mois" at bounding box center [233, 178] width 47 height 23
select select
click at [378, 282] on div "Configurer [DOMAIN_NAME] Attention : les frais supplémentaires (frais de ménage…" at bounding box center [466, 192] width 201 height 499
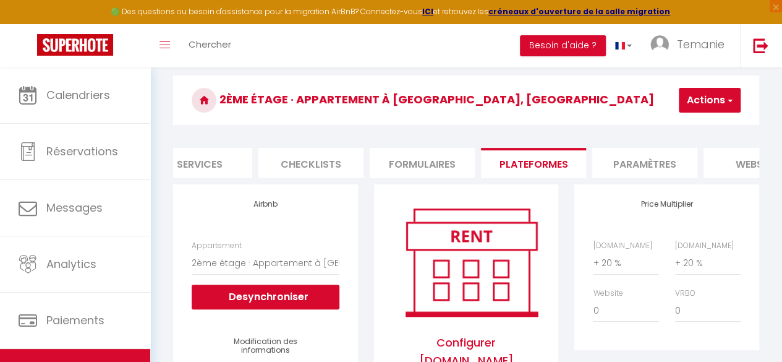
scroll to position [14, 0]
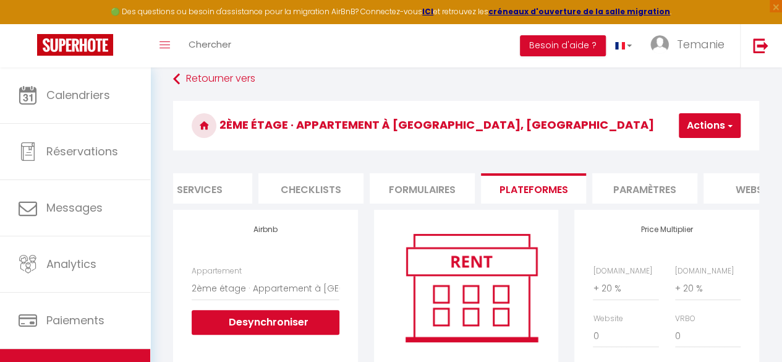
click at [726, 126] on span "button" at bounding box center [729, 125] width 8 height 12
click at [687, 153] on link "Enregistrer" at bounding box center [691, 153] width 98 height 16
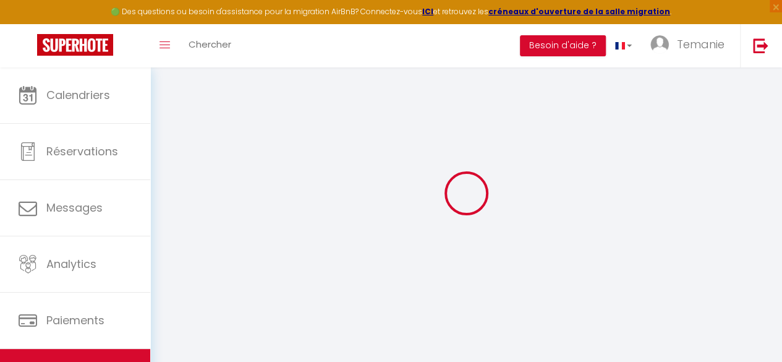
select select "365"
select select "EUR"
select select
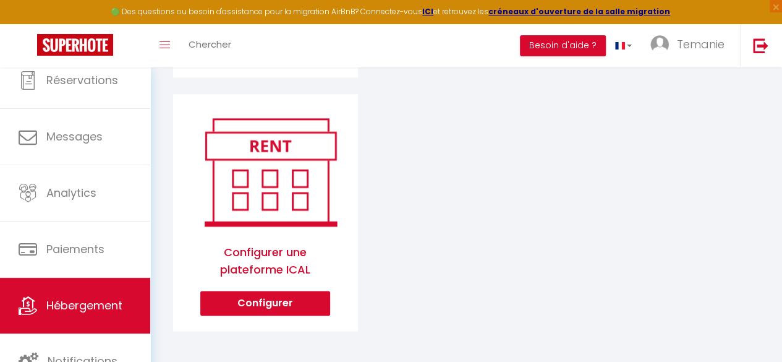
scroll to position [639, 0]
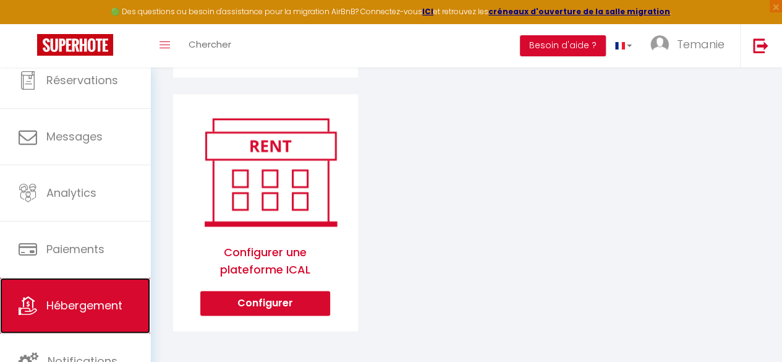
click at [82, 308] on span "Hébergement" at bounding box center [84, 304] width 76 height 15
